Goal: Task Accomplishment & Management: Manage account settings

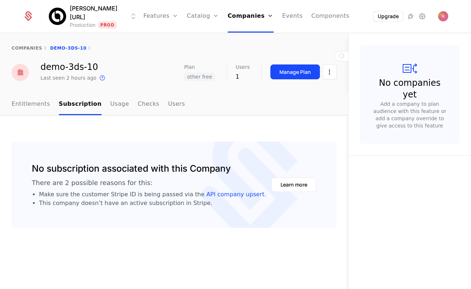
click at [214, 56] on div "companies demo-3ds-10" at bounding box center [174, 48] width 348 height 29
click at [237, 21] on link "Companies" at bounding box center [251, 16] width 46 height 33
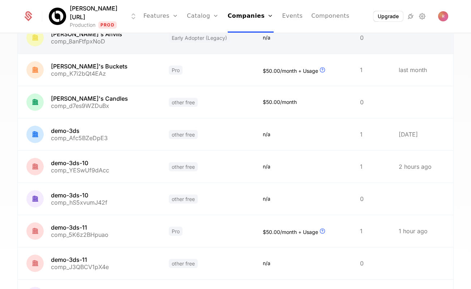
scroll to position [191, 0]
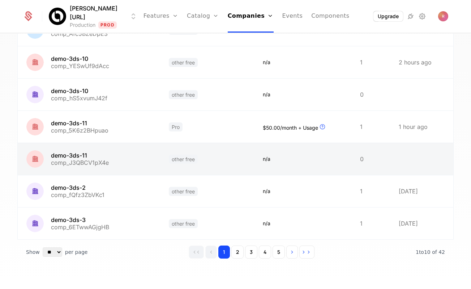
click at [101, 160] on link at bounding box center [89, 159] width 143 height 32
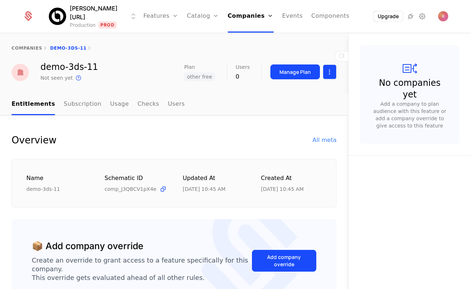
click at [327, 68] on html "Billy.ai Production Prod Features Features Flags Catalog Plans Add Ons Credits …" at bounding box center [235, 144] width 471 height 289
click at [305, 90] on div "Edit company" at bounding box center [295, 93] width 45 height 10
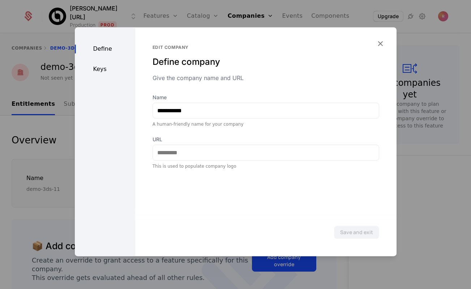
click at [107, 70] on div "Keys" at bounding box center [105, 69] width 60 height 9
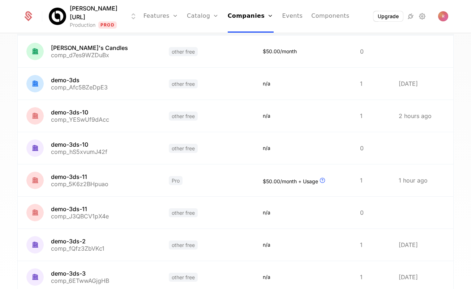
scroll to position [191, 0]
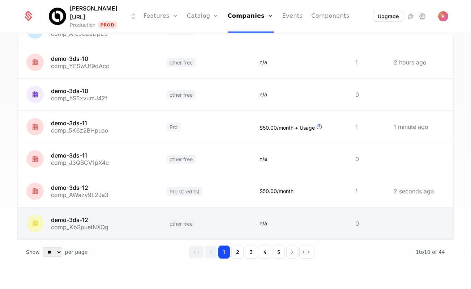
click at [224, 220] on link at bounding box center [204, 223] width 93 height 32
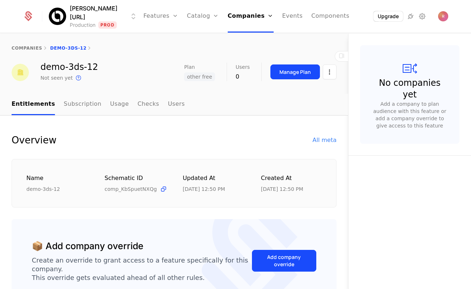
click at [322, 77] on div "Manage Plan" at bounding box center [304, 71] width 66 height 15
click at [326, 77] on html "Billy.ai Production Prod Features Features Flags Catalog Plans Add Ons Credits …" at bounding box center [235, 144] width 471 height 289
click at [310, 88] on div "Edit company" at bounding box center [295, 93] width 45 height 10
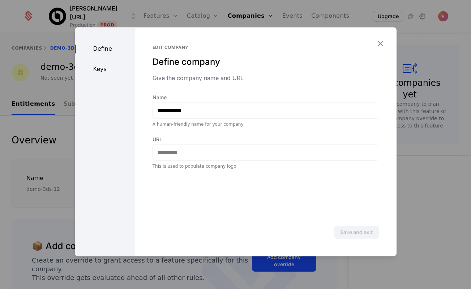
click at [100, 71] on div "Keys" at bounding box center [105, 69] width 60 height 9
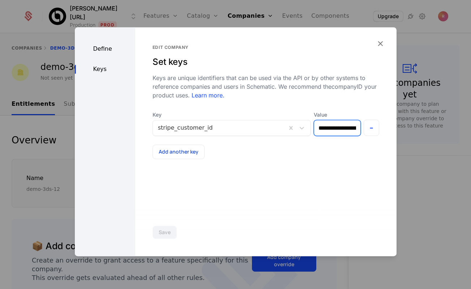
click at [350, 129] on input "**********" at bounding box center [337, 127] width 46 height 15
click at [16, 15] on div at bounding box center [235, 144] width 471 height 289
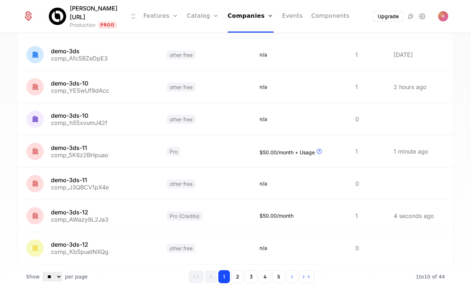
scroll to position [191, 0]
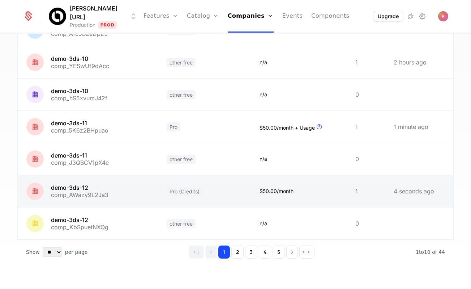
click at [101, 191] on link at bounding box center [88, 191] width 140 height 32
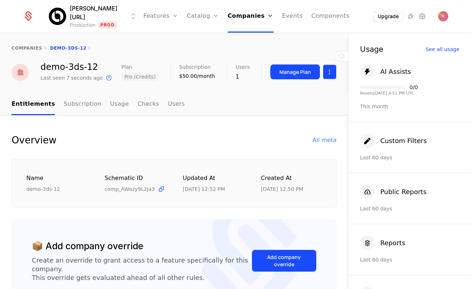
click at [328, 70] on html "Billy.ai Production Prod Features Features Flags Catalog Plans Add Ons Credits …" at bounding box center [235, 144] width 471 height 289
click at [298, 96] on div "Edit company" at bounding box center [295, 93] width 45 height 10
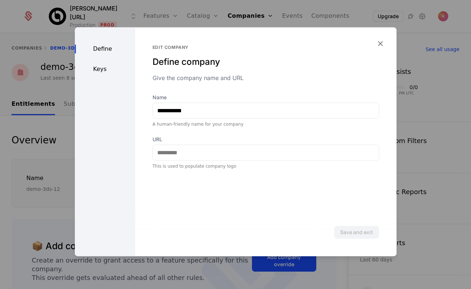
click at [91, 66] on div "Keys" at bounding box center [105, 69] width 60 height 9
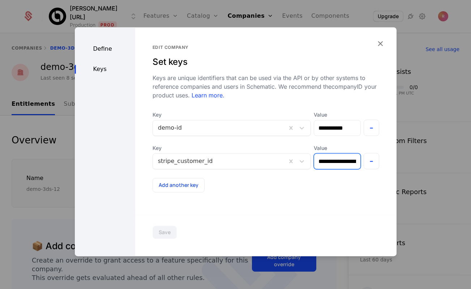
click at [331, 164] on input "**********" at bounding box center [337, 160] width 46 height 15
click at [34, 68] on div at bounding box center [235, 144] width 471 height 289
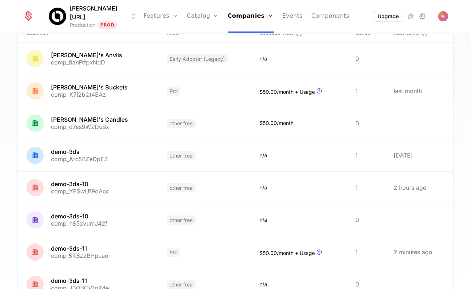
scroll to position [191, 0]
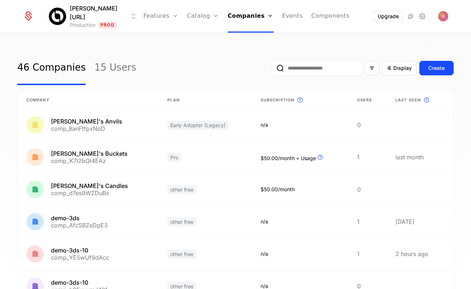
scroll to position [191, 0]
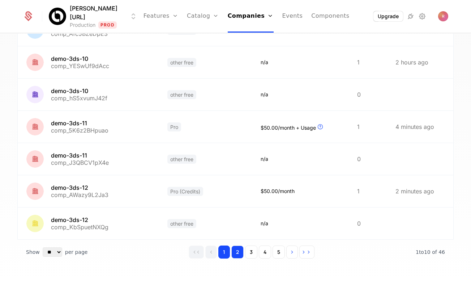
click at [237, 249] on button "2" at bounding box center [237, 251] width 12 height 13
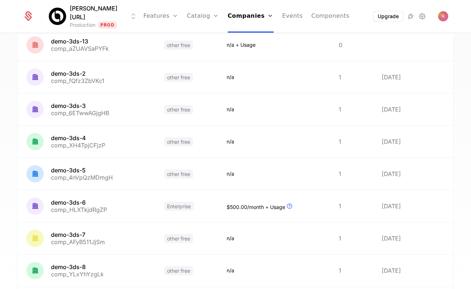
scroll to position [191, 0]
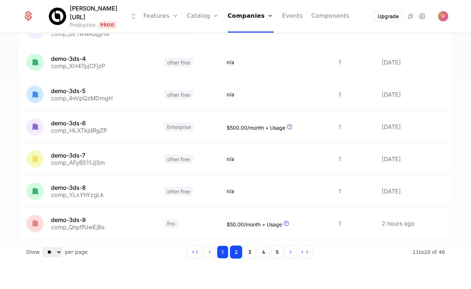
click at [220, 248] on button "1" at bounding box center [223, 251] width 12 height 13
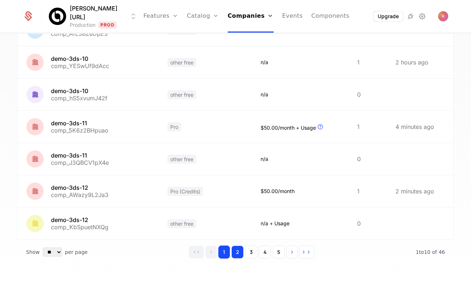
click at [242, 252] on button "2" at bounding box center [237, 251] width 12 height 13
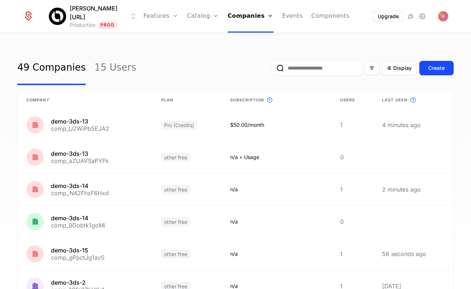
click at [53, 69] on link "49 Companies" at bounding box center [51, 68] width 68 height 34
click at [61, 69] on link "49 Companies" at bounding box center [51, 68] width 68 height 34
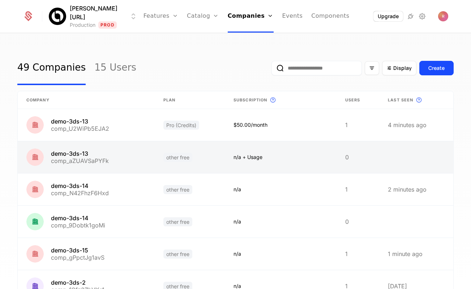
scroll to position [191, 0]
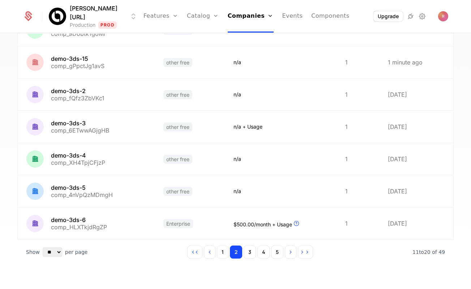
click at [216, 249] on div "1 2 3 4 5" at bounding box center [250, 251] width 126 height 13
click at [222, 252] on button "1" at bounding box center [223, 251] width 12 height 13
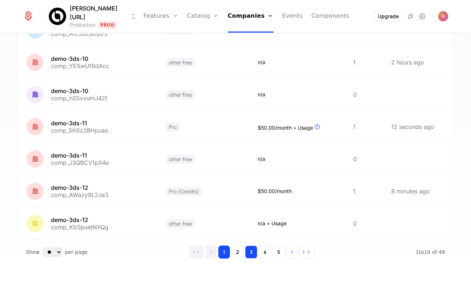
click at [255, 255] on button "3" at bounding box center [251, 251] width 12 height 13
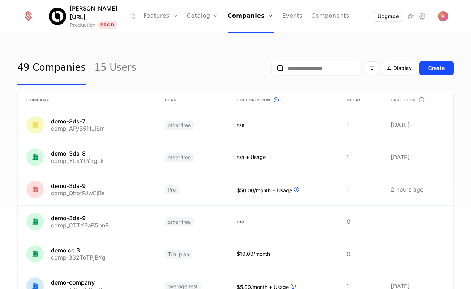
click at [61, 68] on link "49 Companies" at bounding box center [51, 68] width 68 height 34
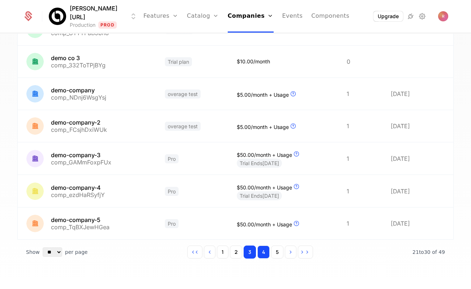
click at [267, 246] on button "4" at bounding box center [264, 251] width 12 height 13
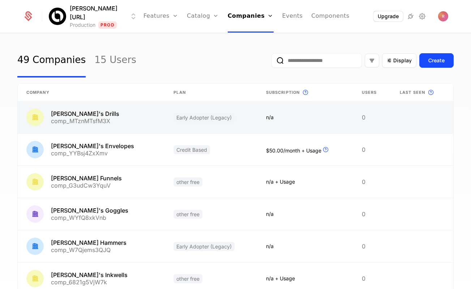
scroll to position [191, 0]
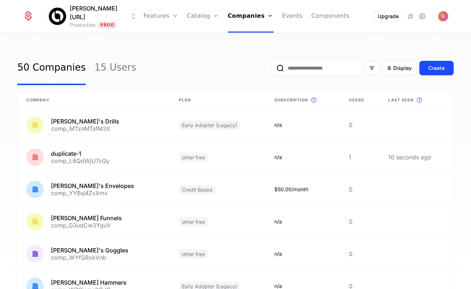
click at [302, 70] on input "email" at bounding box center [317, 68] width 90 height 14
click at [272, 69] on button "submit" at bounding box center [272, 69] width 0 height 0
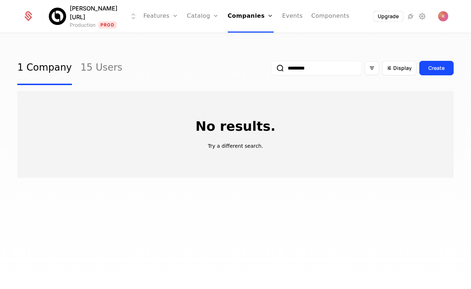
type input "*********"
click at [272, 69] on button "submit" at bounding box center [272, 69] width 0 height 0
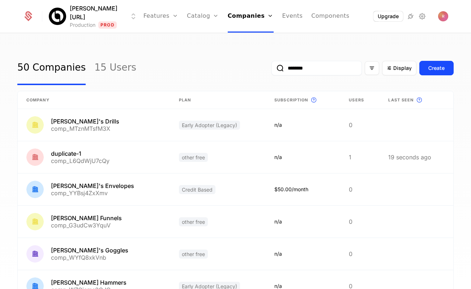
type input "*********"
click at [272, 69] on button "submit" at bounding box center [272, 69] width 0 height 0
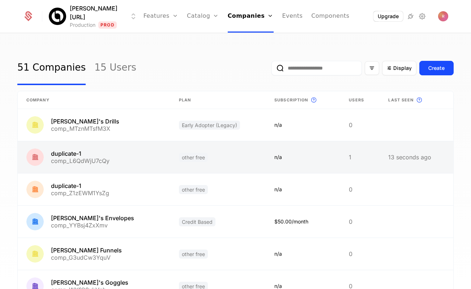
click at [122, 154] on link at bounding box center [94, 157] width 153 height 32
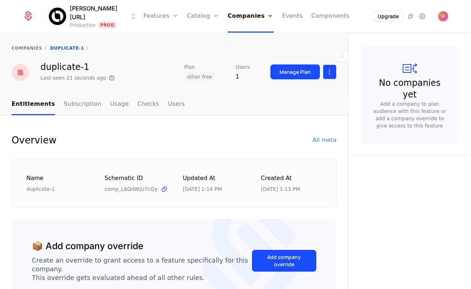
click at [328, 73] on html "[PERSON_NAME][URL] Production Prod Features Features Flags Catalog Plans Add On…" at bounding box center [235, 144] width 471 height 289
click at [294, 91] on div "Edit company" at bounding box center [295, 93] width 45 height 10
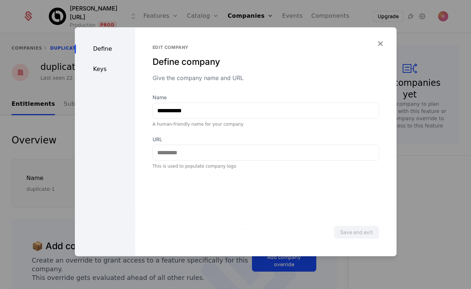
click at [101, 64] on div "Define Keys" at bounding box center [105, 141] width 60 height 229
click at [96, 77] on div "Define Keys" at bounding box center [105, 141] width 60 height 229
click at [97, 69] on div "Keys" at bounding box center [105, 69] width 60 height 9
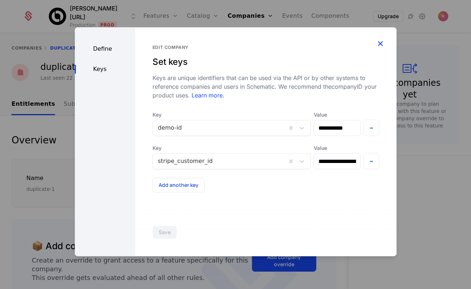
click at [381, 41] on icon "button" at bounding box center [380, 43] width 9 height 9
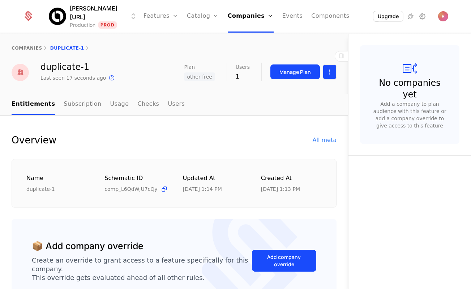
click at [329, 73] on html "[PERSON_NAME][URL] Production Prod Features Features Flags Catalog Plans Add On…" at bounding box center [235, 144] width 471 height 289
click at [306, 94] on div "Edit company" at bounding box center [295, 93] width 45 height 10
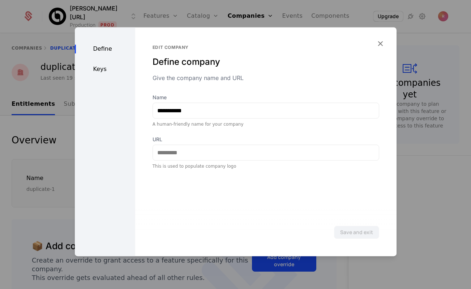
click at [102, 73] on div "Keys" at bounding box center [105, 69] width 60 height 9
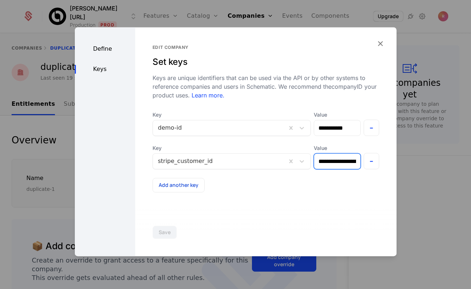
click at [341, 165] on input "**********" at bounding box center [337, 160] width 46 height 15
click at [336, 162] on input "**********" at bounding box center [337, 160] width 46 height 15
drag, startPoint x: 336, startPoint y: 162, endPoint x: 463, endPoint y: 166, distance: 127.4
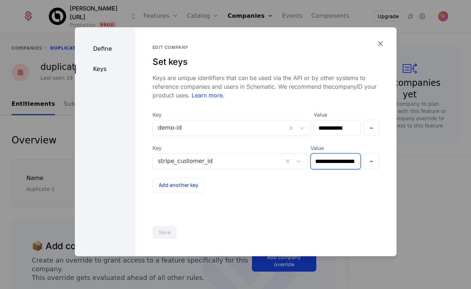
click at [463, 166] on div "**********" at bounding box center [235, 144] width 471 height 289
click at [52, 40] on div at bounding box center [235, 144] width 471 height 289
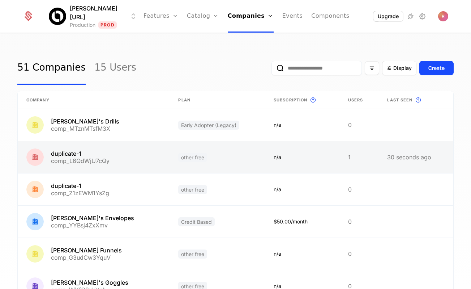
click at [80, 149] on link at bounding box center [94, 157] width 152 height 32
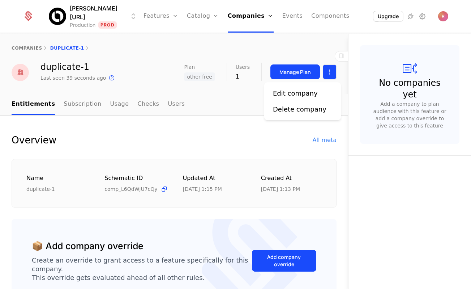
click at [327, 76] on html "[PERSON_NAME][URL] Production Prod Features Features Flags Catalog Plans Add On…" at bounding box center [235, 144] width 471 height 289
click at [274, 95] on div "Edit company" at bounding box center [295, 93] width 45 height 10
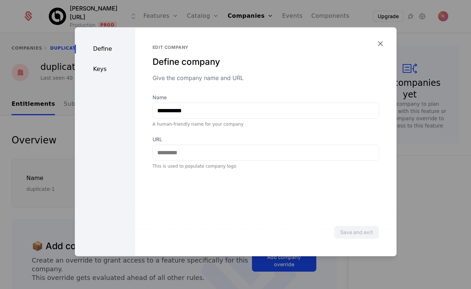
click at [102, 58] on div "Define Keys" at bounding box center [105, 141] width 60 height 229
click at [97, 69] on div "Keys" at bounding box center [105, 69] width 60 height 9
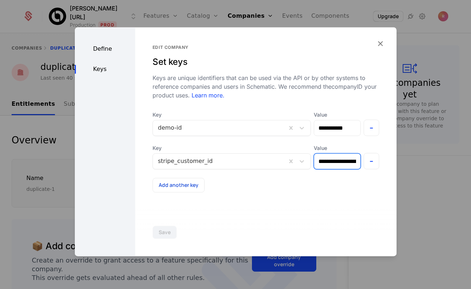
scroll to position [0, 19]
drag, startPoint x: 315, startPoint y: 163, endPoint x: 398, endPoint y: 159, distance: 82.2
click at [398, 159] on div "**********" at bounding box center [235, 144] width 471 height 289
click at [313, 159] on input "**********" at bounding box center [336, 160] width 50 height 15
click at [323, 163] on input "**********" at bounding box center [336, 160] width 50 height 15
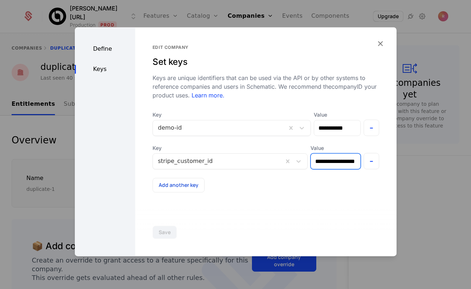
click at [323, 163] on input "**********" at bounding box center [336, 160] width 50 height 15
click at [327, 162] on input "**********" at bounding box center [336, 160] width 50 height 15
drag, startPoint x: 339, startPoint y: 162, endPoint x: 287, endPoint y: 162, distance: 52.1
click at [287, 162] on div "**********" at bounding box center [266, 156] width 227 height 25
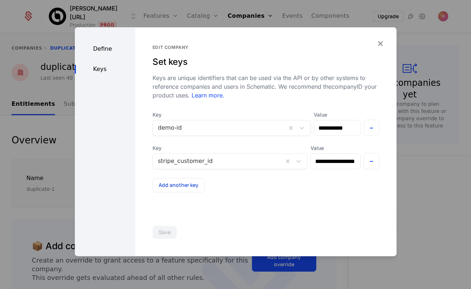
click at [407, 186] on div at bounding box center [235, 144] width 471 height 289
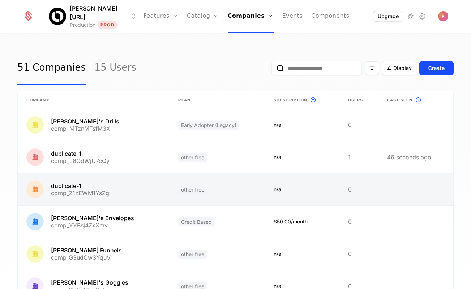
click at [72, 191] on link at bounding box center [94, 189] width 152 height 32
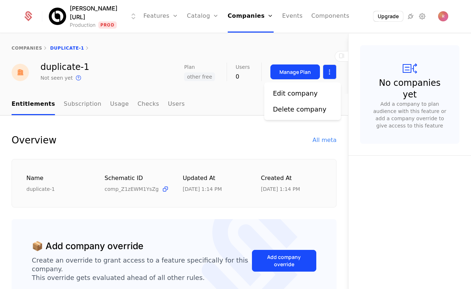
click at [331, 69] on html "[PERSON_NAME][URL] Production Prod Features Features Flags Catalog Plans Add On…" at bounding box center [235, 144] width 471 height 289
click at [301, 91] on div "Edit company" at bounding box center [295, 93] width 45 height 10
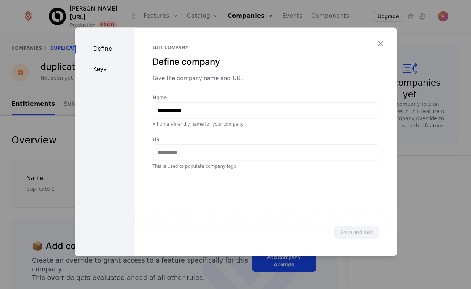
click at [99, 67] on div "Keys" at bounding box center [105, 69] width 60 height 9
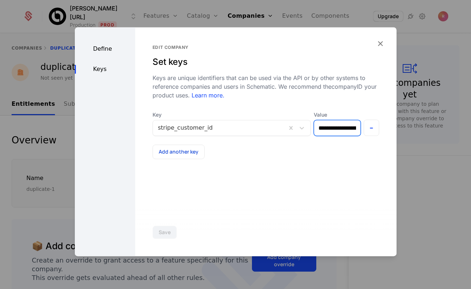
scroll to position [0, 15]
drag, startPoint x: 331, startPoint y: 129, endPoint x: 386, endPoint y: 129, distance: 54.6
click at [386, 129] on div "**********" at bounding box center [266, 141] width 262 height 229
click at [351, 129] on input "**********" at bounding box center [336, 127] width 50 height 15
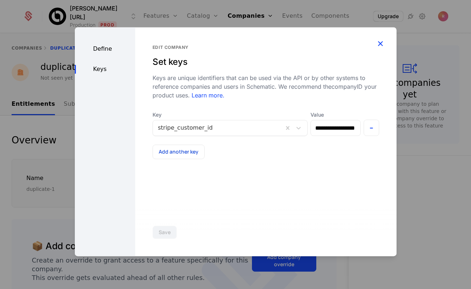
click at [379, 43] on icon "button" at bounding box center [380, 43] width 9 height 9
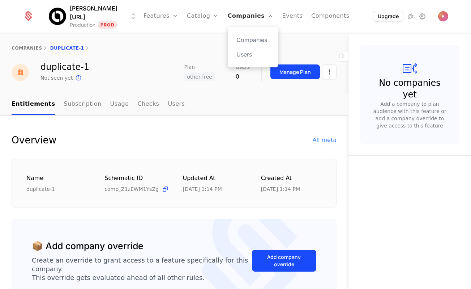
click at [238, 26] on link "Companies" at bounding box center [251, 16] width 46 height 33
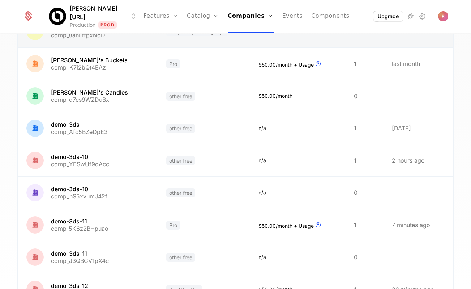
scroll to position [191, 0]
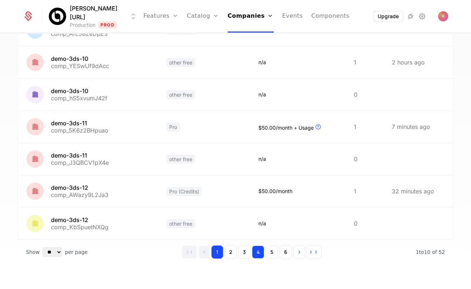
click at [259, 252] on button "4" at bounding box center [258, 251] width 12 height 13
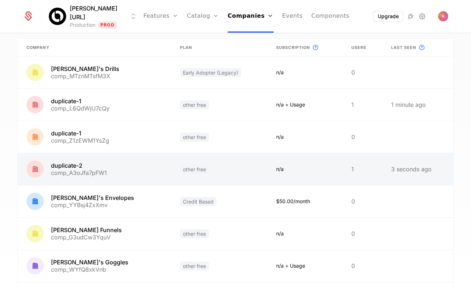
scroll to position [61, 0]
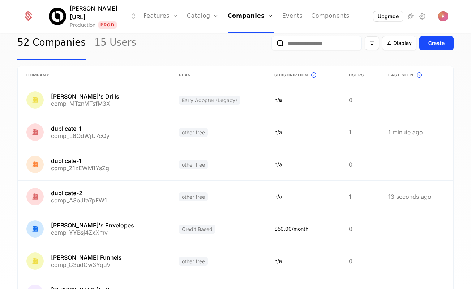
scroll to position [32, 0]
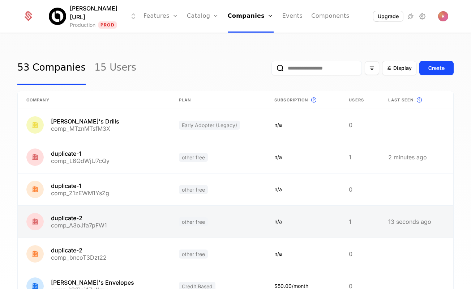
scroll to position [44, 0]
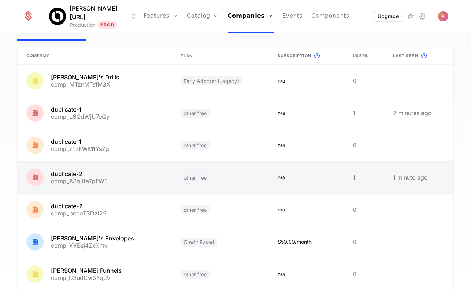
click at [115, 170] on link at bounding box center [95, 177] width 154 height 32
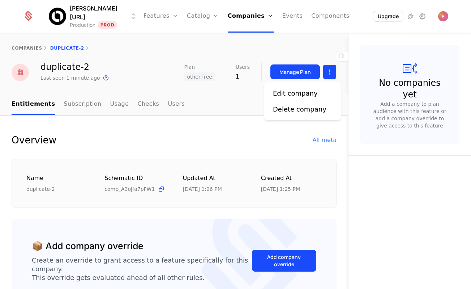
click at [328, 74] on html "[PERSON_NAME][URL] Production Prod Features Features Flags Catalog Plans Add On…" at bounding box center [235, 144] width 471 height 289
click at [290, 90] on div "Edit company" at bounding box center [295, 93] width 45 height 10
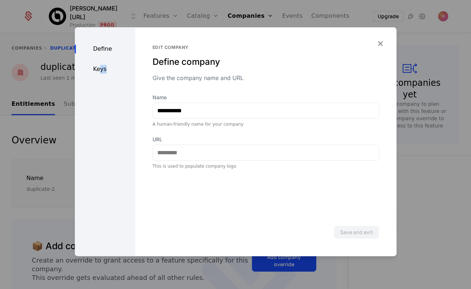
click at [100, 73] on div "Define Keys" at bounding box center [105, 141] width 60 height 229
click at [100, 73] on div "Keys" at bounding box center [105, 69] width 60 height 9
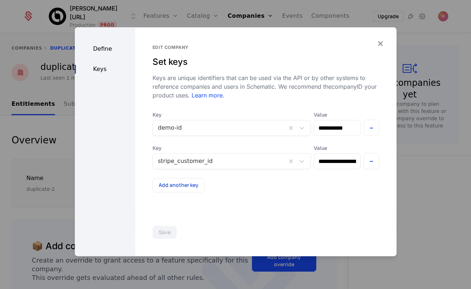
click at [41, 155] on div at bounding box center [235, 144] width 471 height 289
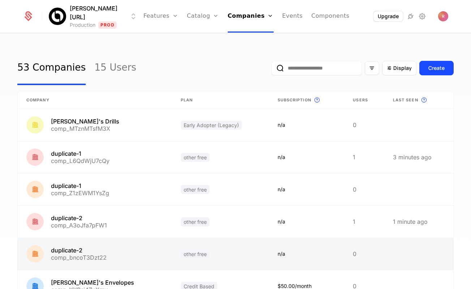
click at [72, 263] on link at bounding box center [95, 254] width 154 height 32
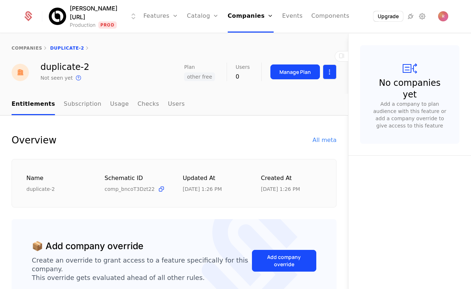
click at [325, 73] on html "Billy.ai Production Prod Features Features Flags Catalog Plans Add Ons Credits …" at bounding box center [235, 144] width 471 height 289
click at [299, 97] on div "Edit company" at bounding box center [295, 93] width 45 height 10
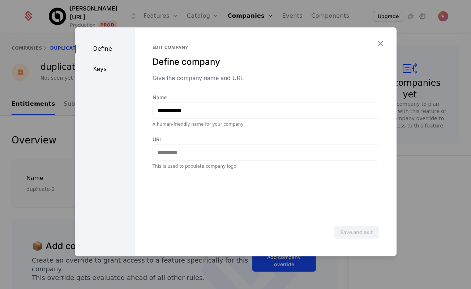
click at [100, 68] on div "Keys" at bounding box center [105, 69] width 60 height 9
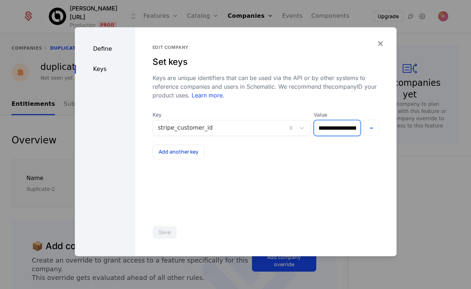
scroll to position [0, 12]
drag, startPoint x: 340, startPoint y: 127, endPoint x: 397, endPoint y: 127, distance: 56.8
click at [397, 127] on div "**********" at bounding box center [235, 144] width 471 height 289
click at [340, 77] on div "Keys are unique identifiers that can be used via the API or by other systems to…" at bounding box center [266, 86] width 227 height 26
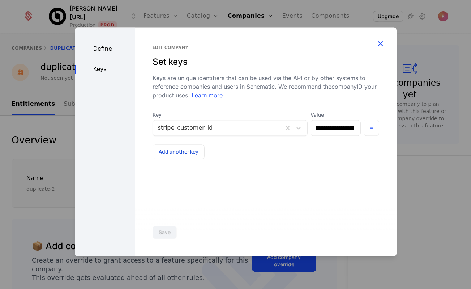
click at [381, 42] on icon "button" at bounding box center [380, 43] width 9 height 9
